Goal: Information Seeking & Learning: Learn about a topic

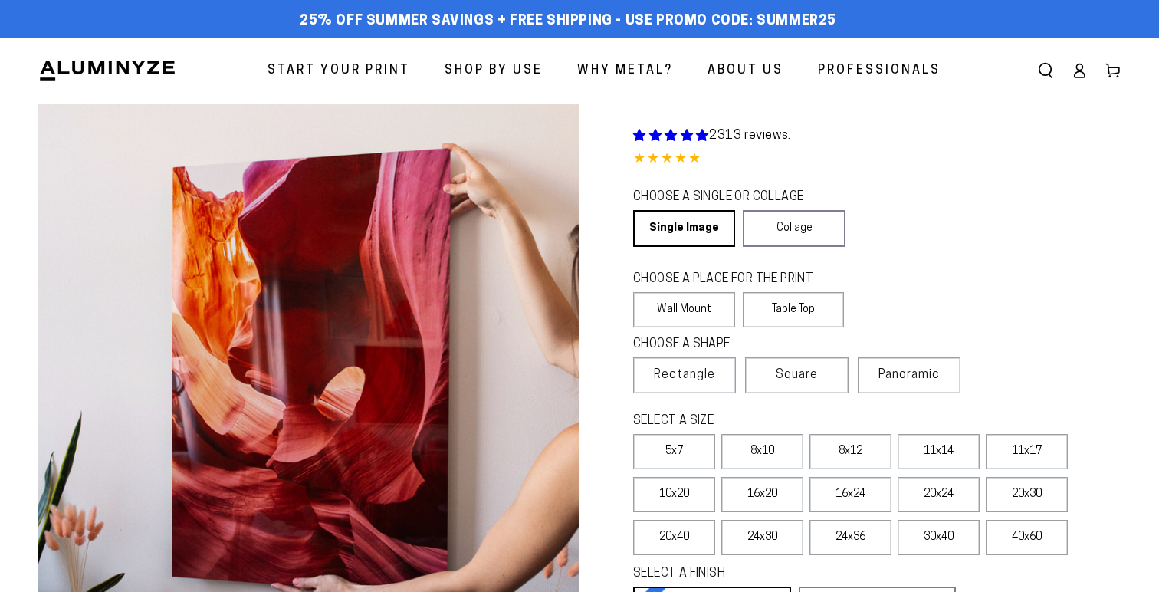
select select "**********"
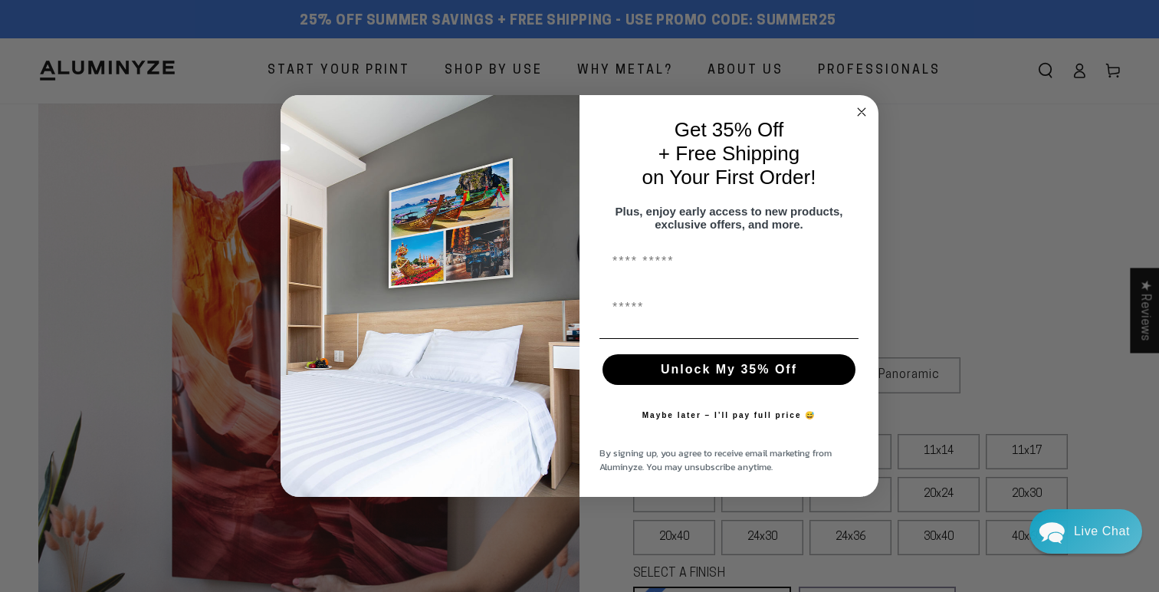
click at [858, 106] on circle "Close dialog" at bounding box center [862, 112] width 18 height 18
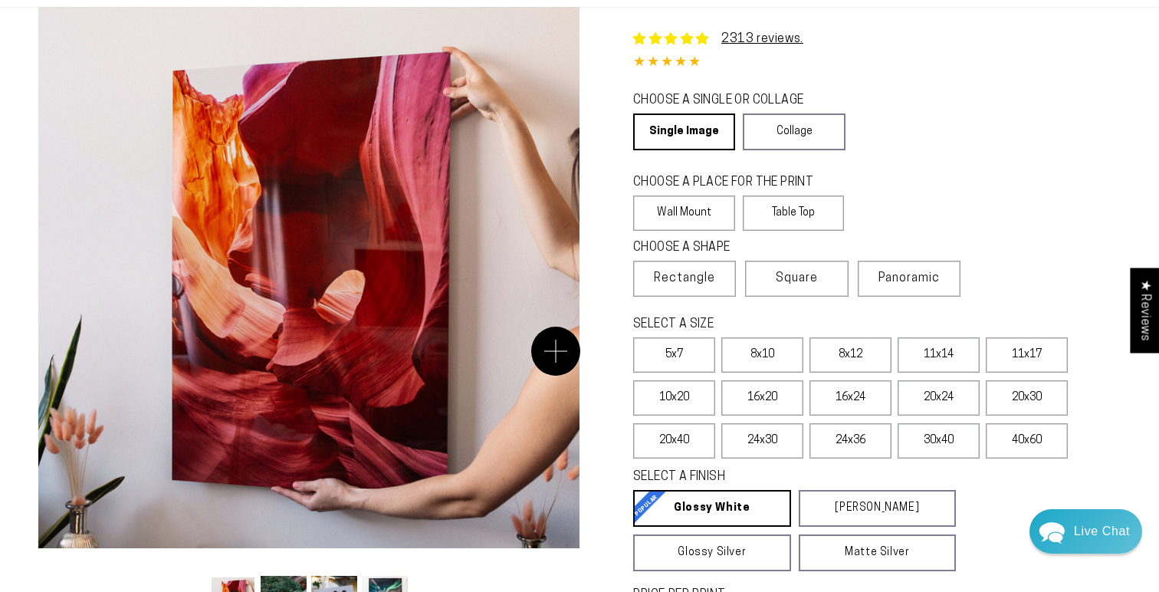
scroll to position [93, 0]
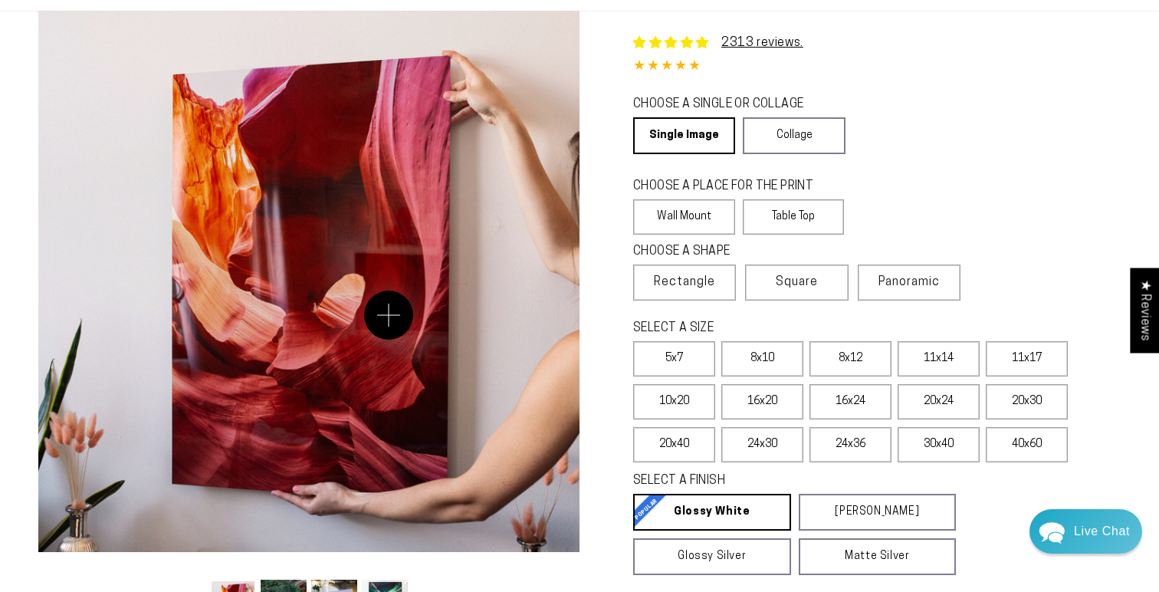
click at [389, 315] on button "Open media 1 in modal" at bounding box center [308, 281] width 541 height 541
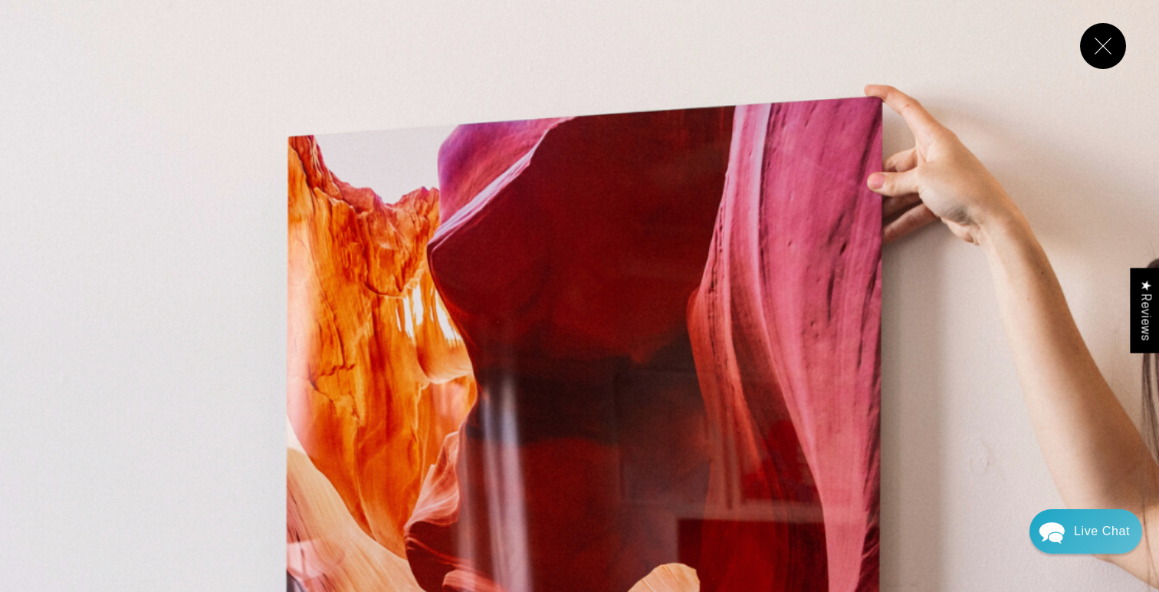
click at [1109, 39] on button "Close" at bounding box center [1103, 46] width 46 height 46
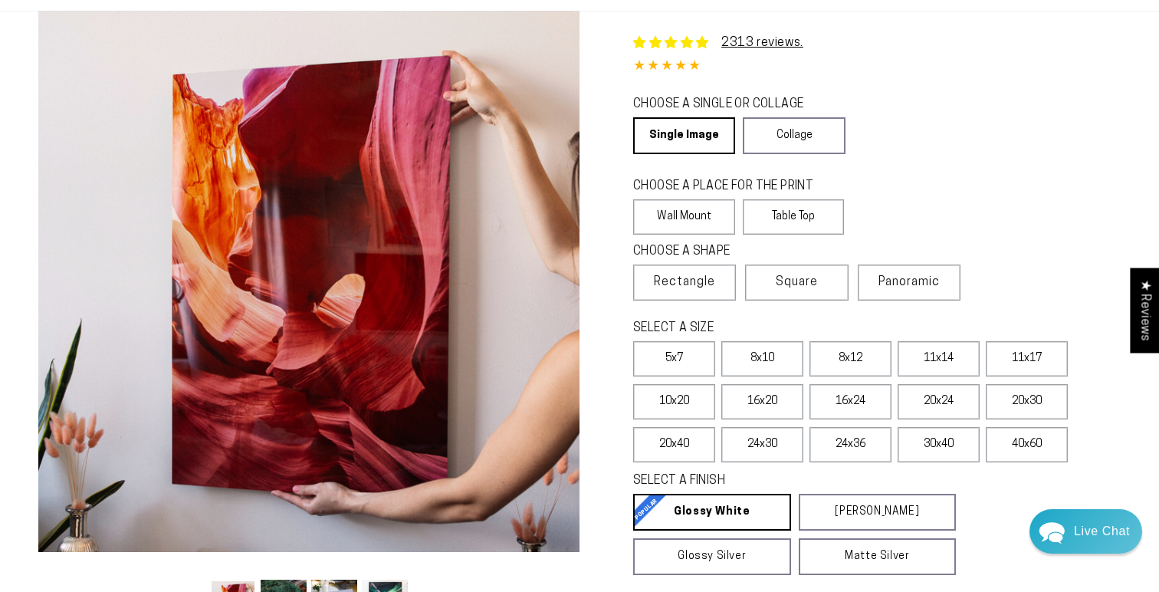
scroll to position [64, 0]
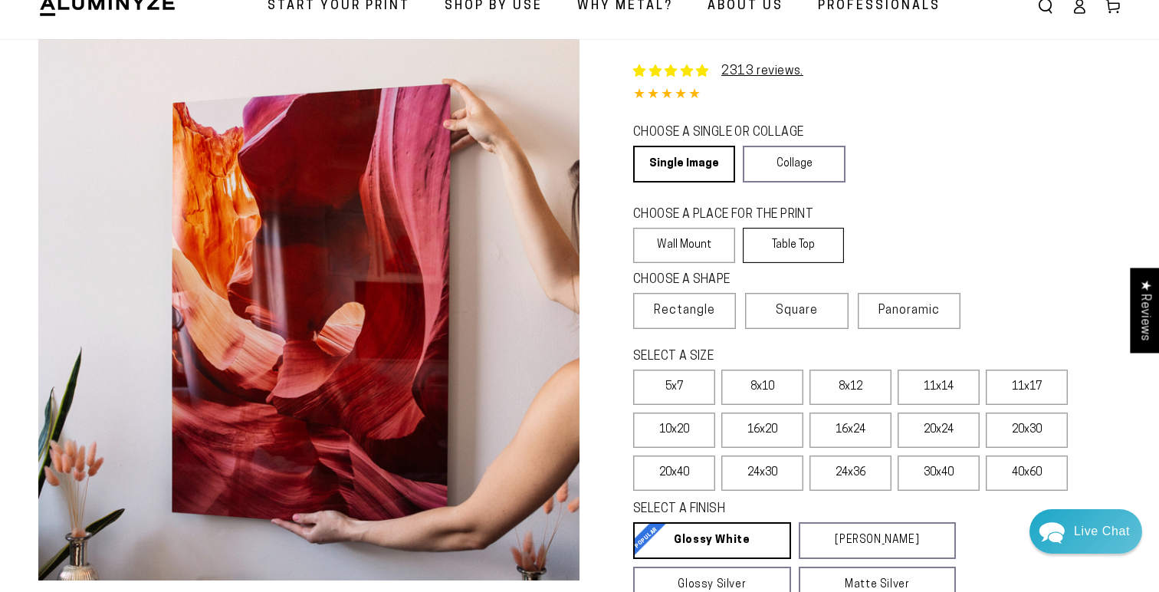
click at [804, 249] on label "Table Top" at bounding box center [794, 245] width 102 height 35
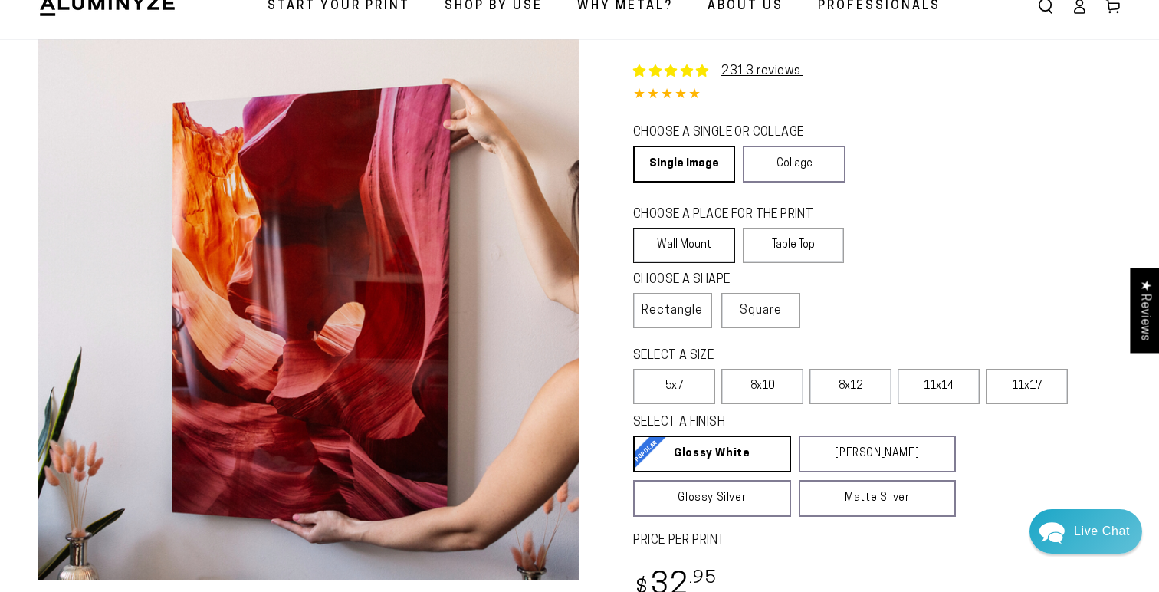
click at [704, 244] on label "Wall Mount" at bounding box center [684, 245] width 102 height 35
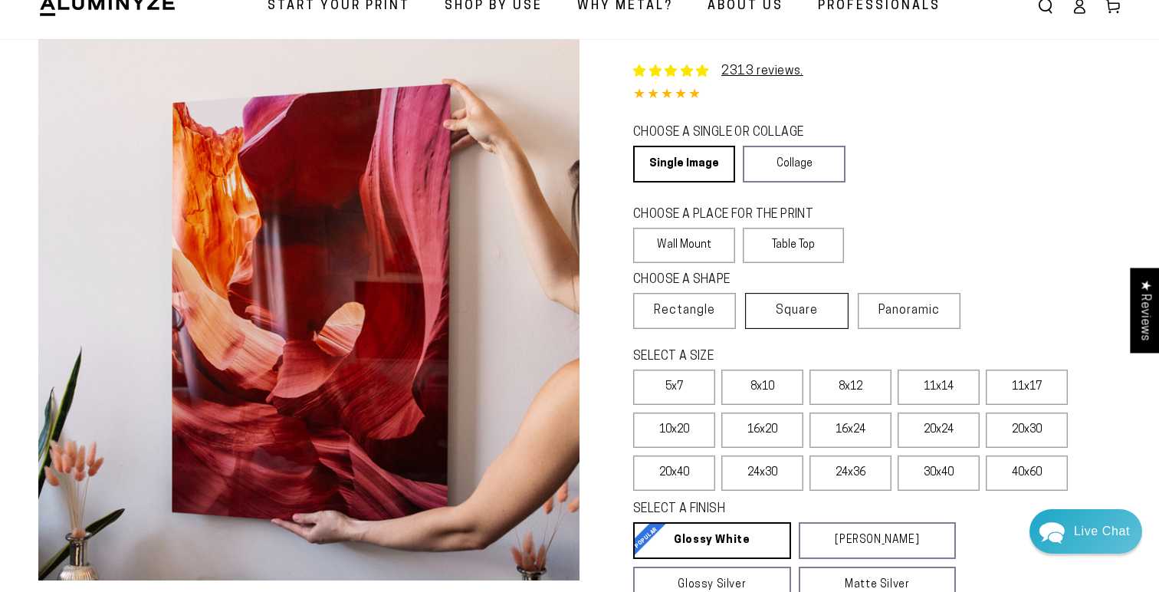
click at [803, 308] on span "Square" at bounding box center [797, 310] width 42 height 18
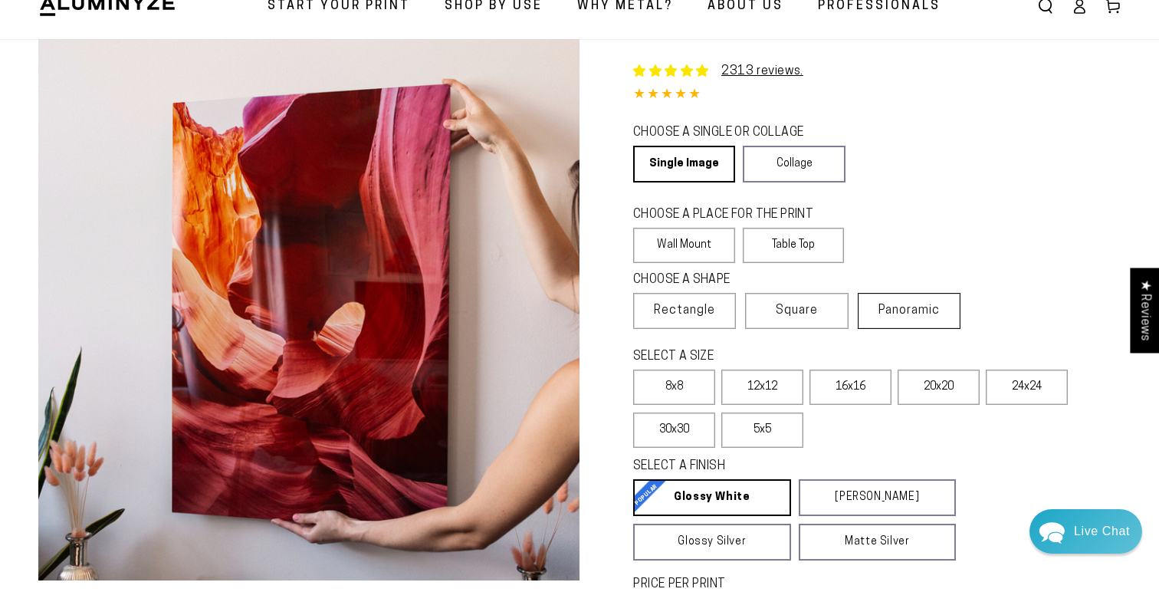
click at [905, 314] on span "Panoramic" at bounding box center [909, 310] width 61 height 12
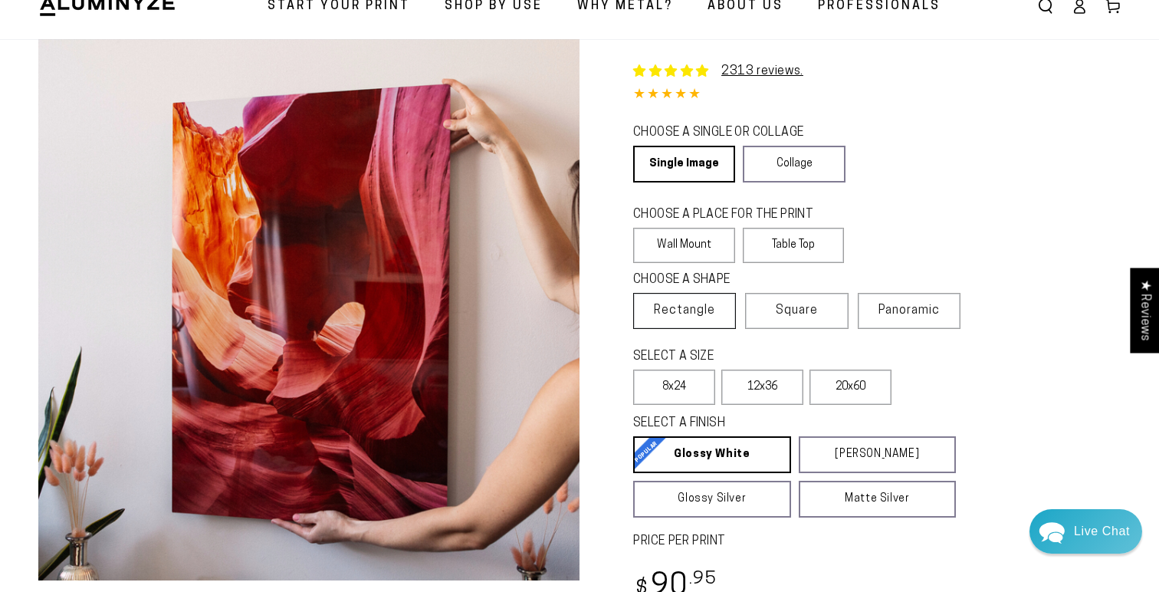
click at [711, 326] on label "Rectangle" at bounding box center [684, 311] width 103 height 36
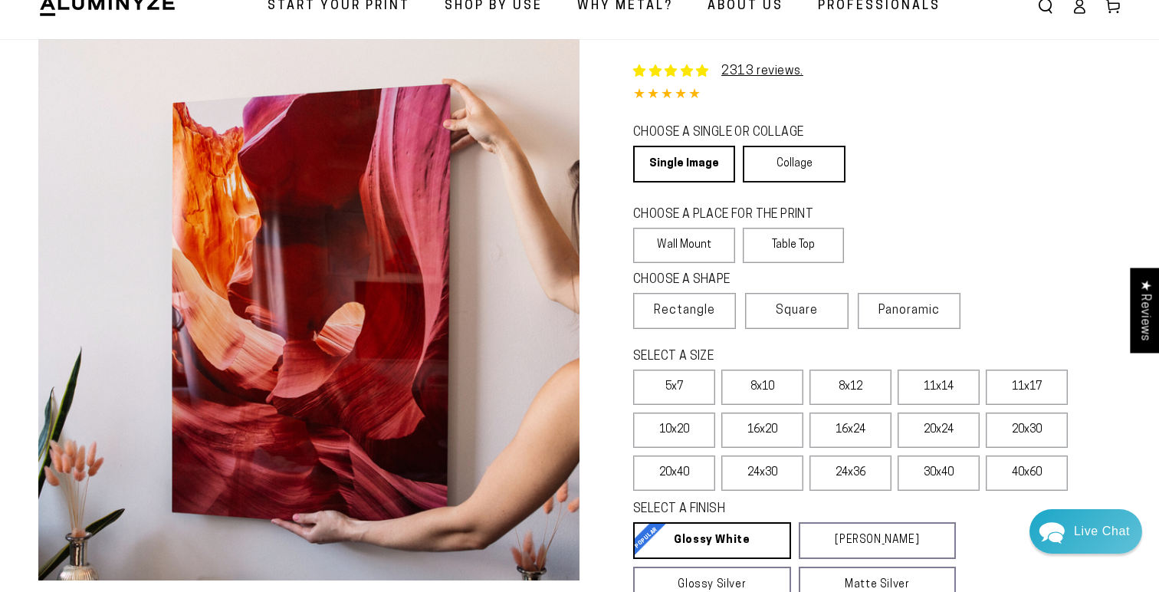
click at [797, 176] on link "Collage" at bounding box center [794, 164] width 102 height 37
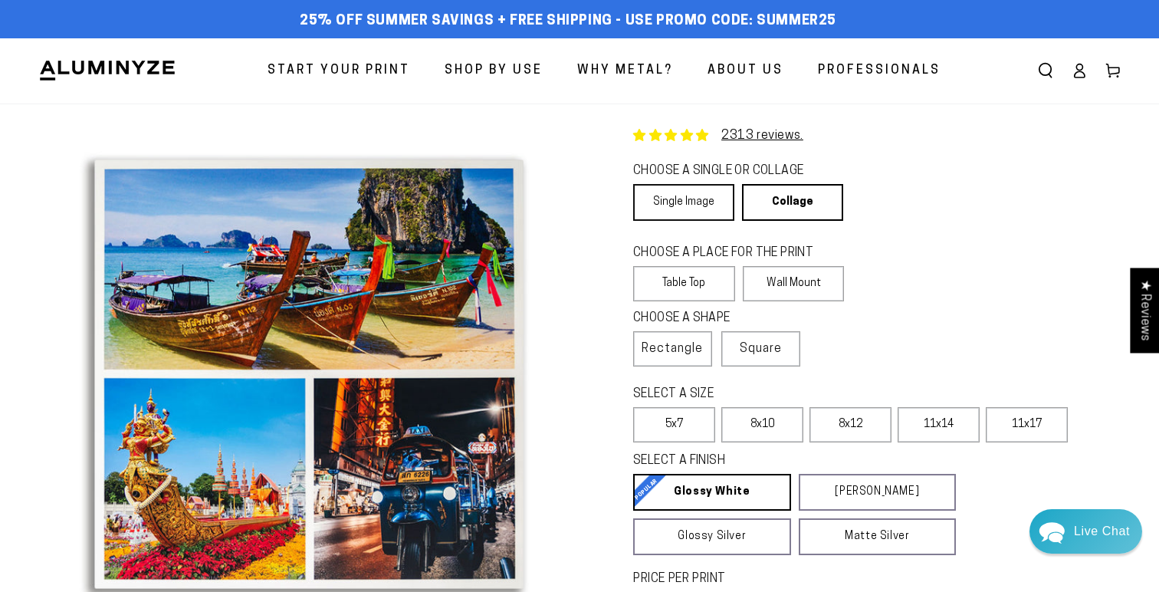
click at [693, 205] on link "Single Image" at bounding box center [683, 202] width 101 height 37
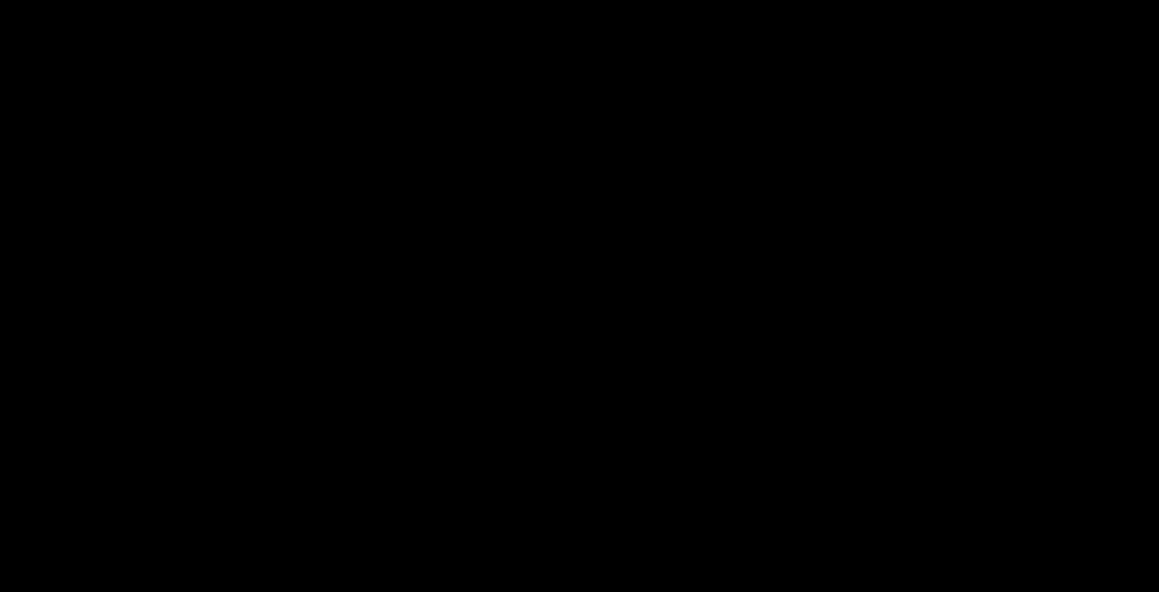
select select "**********"
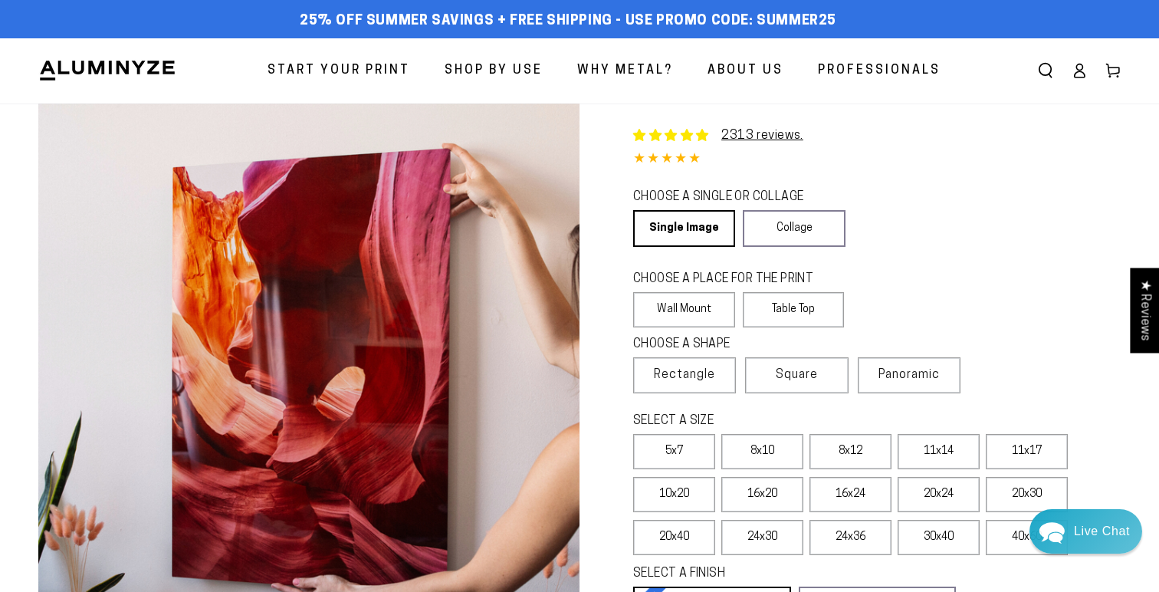
click at [603, 71] on span "Why Metal?" at bounding box center [625, 71] width 96 height 22
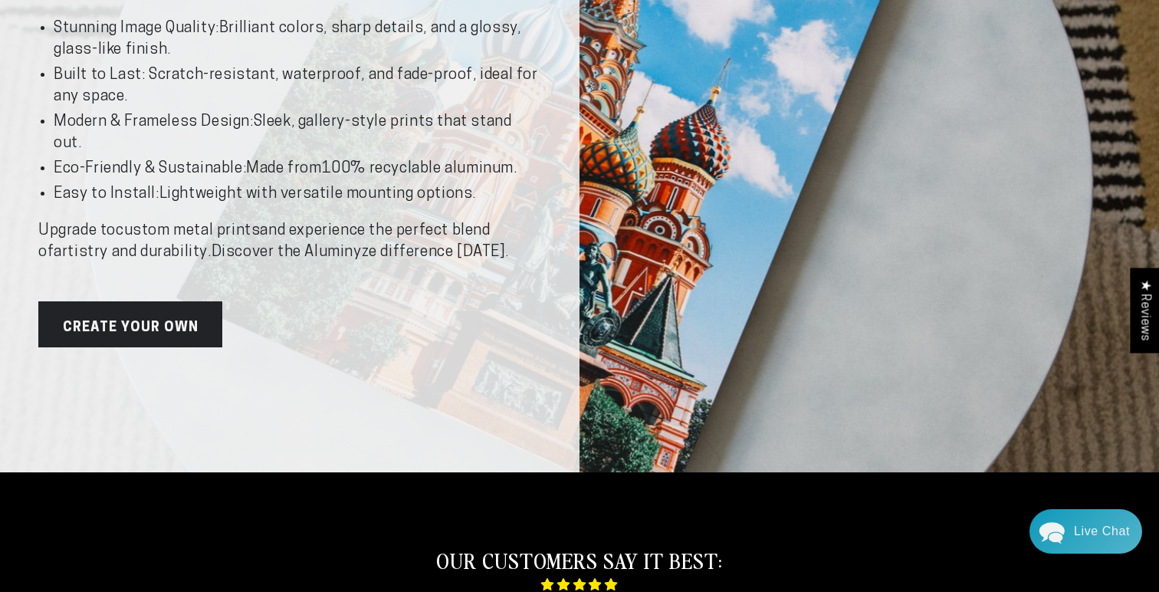
scroll to position [379, 0]
